Goal: Task Accomplishment & Management: Use online tool/utility

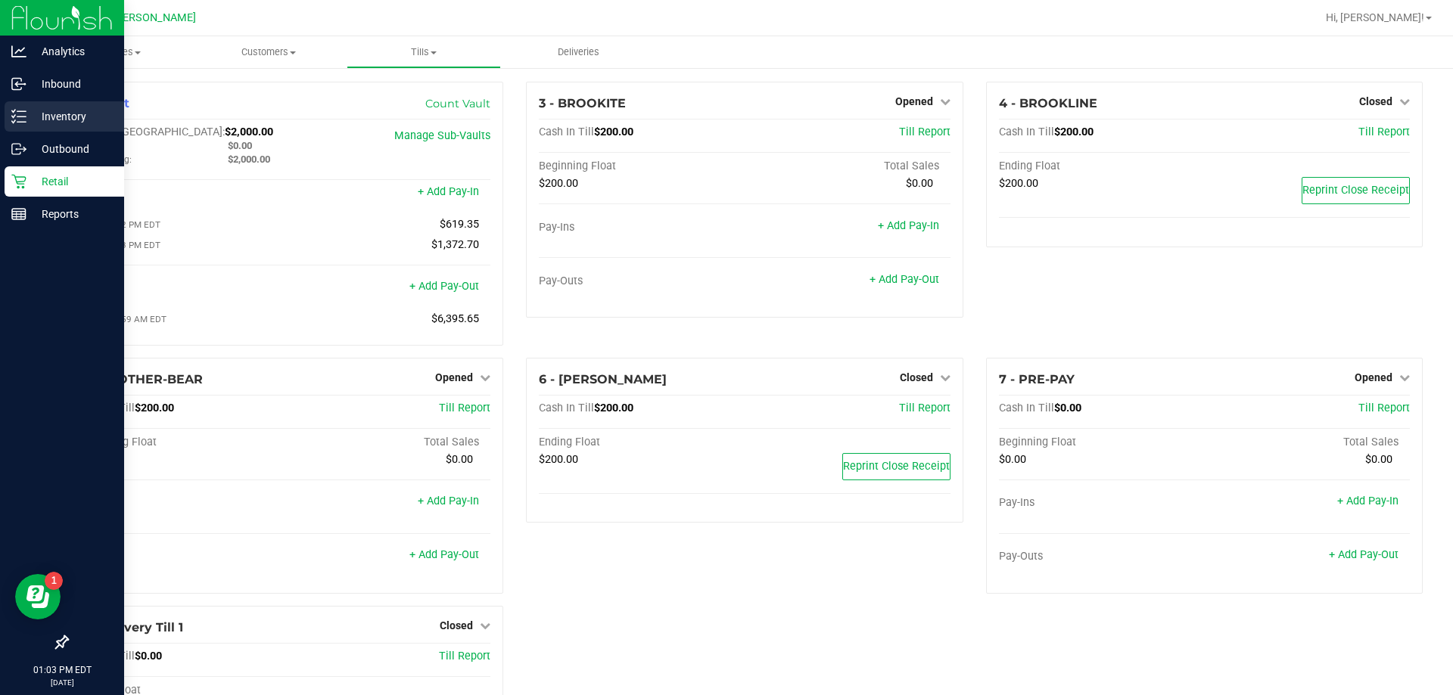
click at [13, 113] on icon at bounding box center [18, 116] width 15 height 15
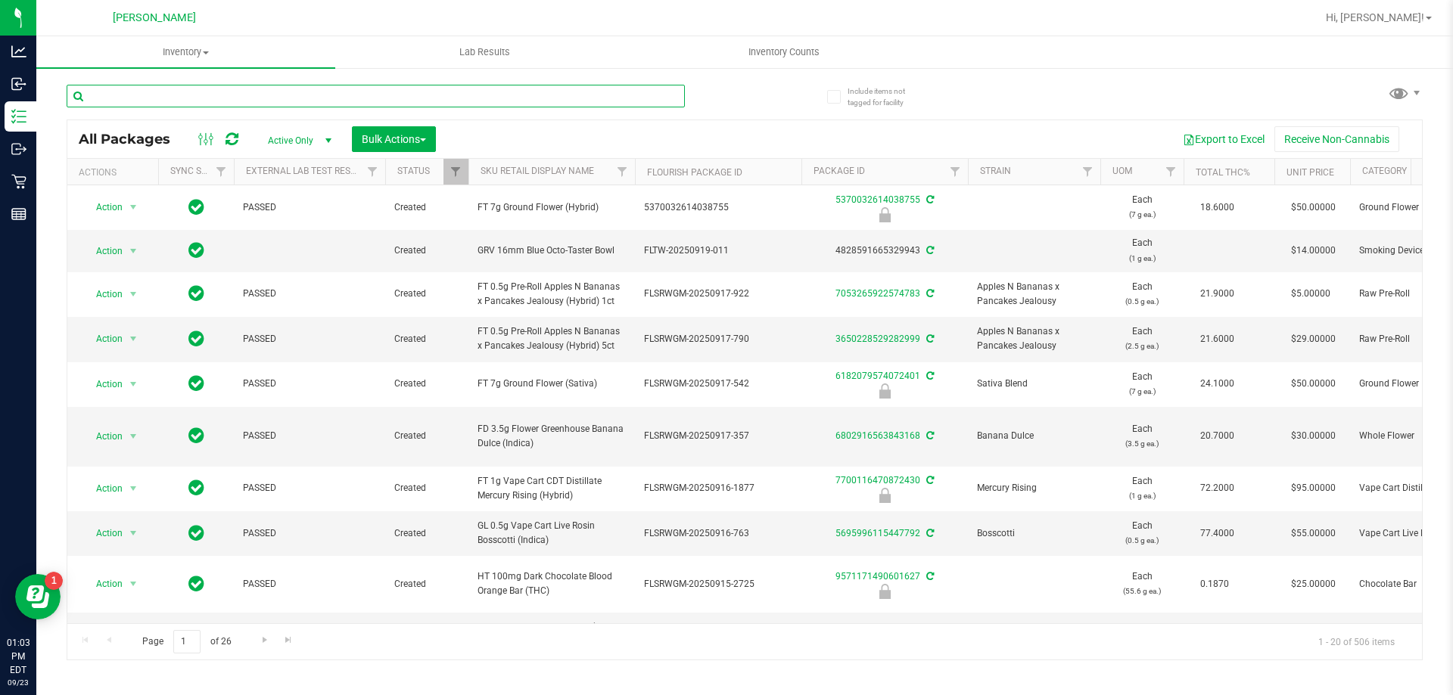
click at [173, 95] on input "text" at bounding box center [376, 96] width 618 height 23
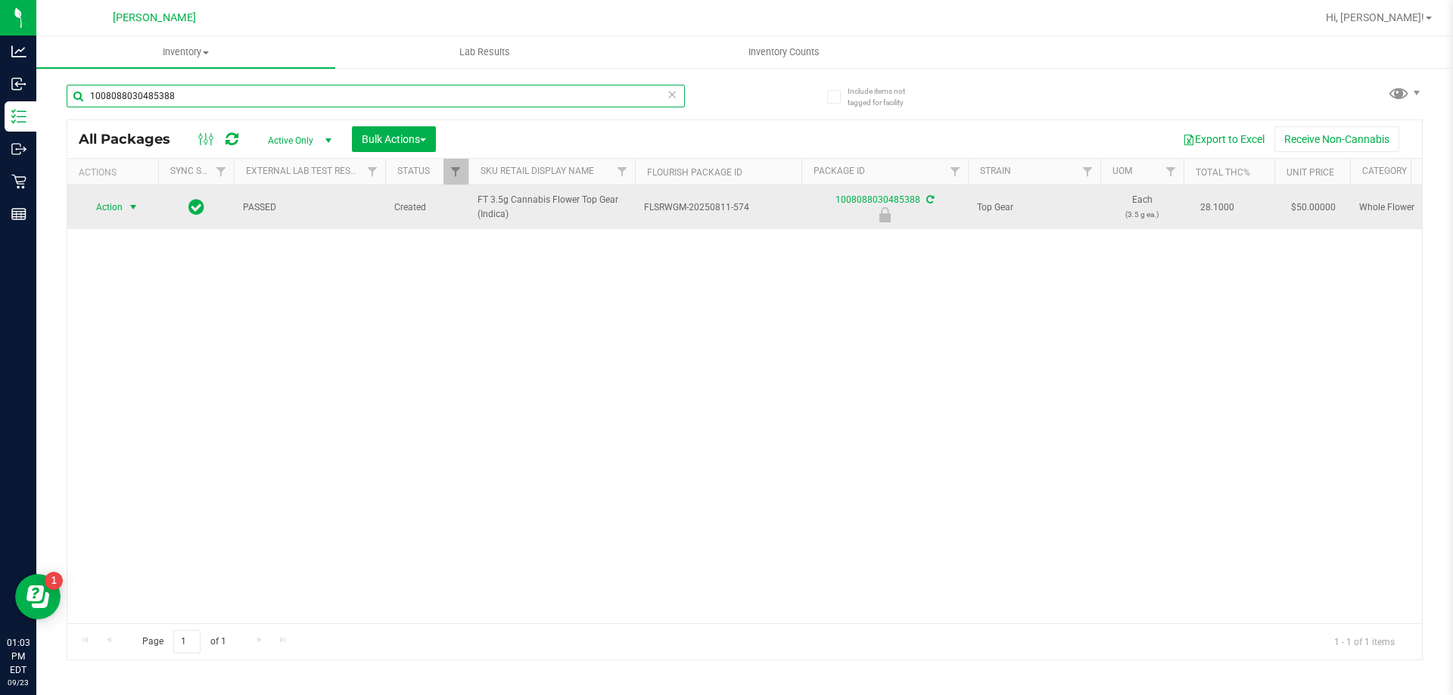
type input "1008088030485388"
click at [118, 216] on span "Action" at bounding box center [102, 207] width 41 height 21
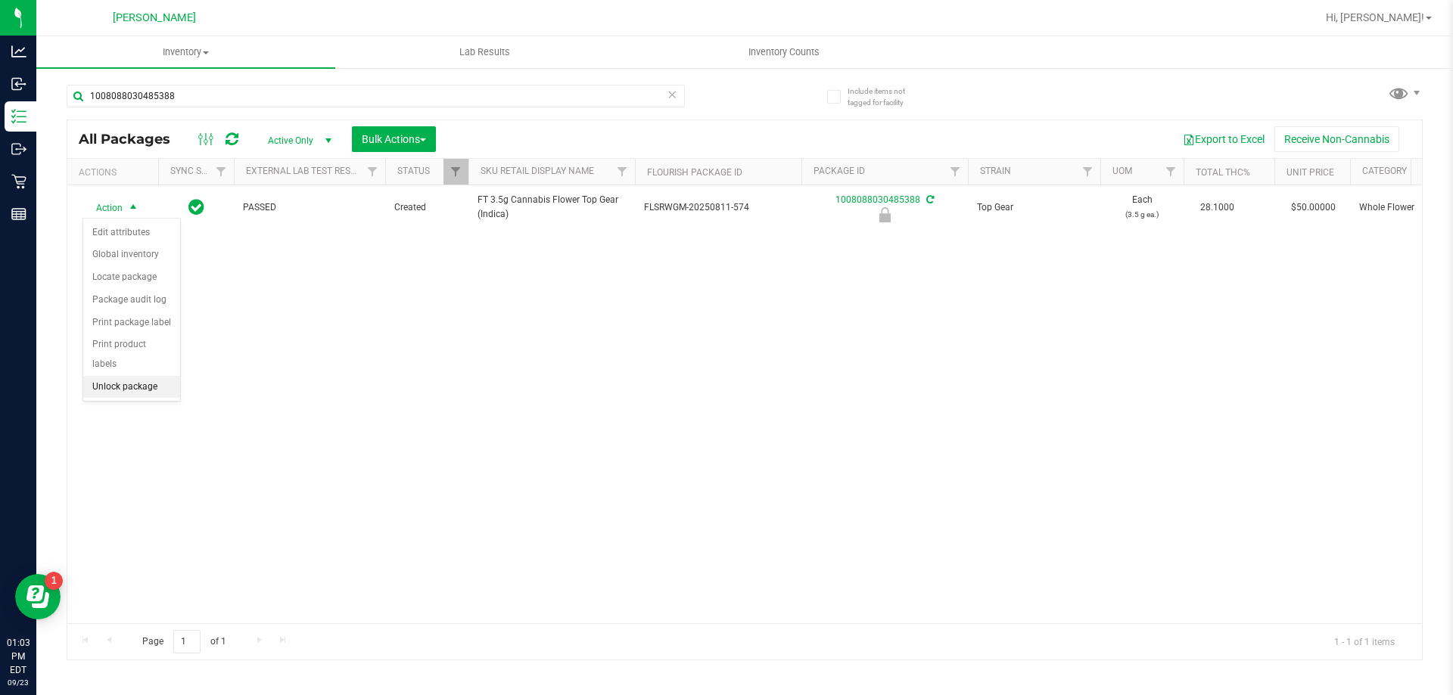
click at [135, 376] on li "Unlock package" at bounding box center [131, 387] width 97 height 23
